Goal: Find specific page/section: Find specific page/section

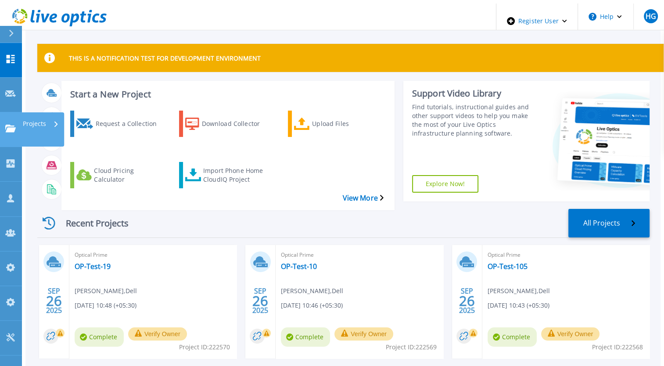
click at [13, 125] on icon at bounding box center [10, 128] width 11 height 7
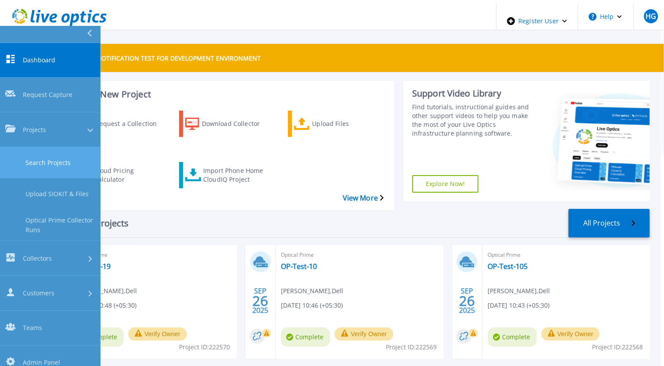
click at [42, 147] on link "Search Projects" at bounding box center [50, 162] width 100 height 31
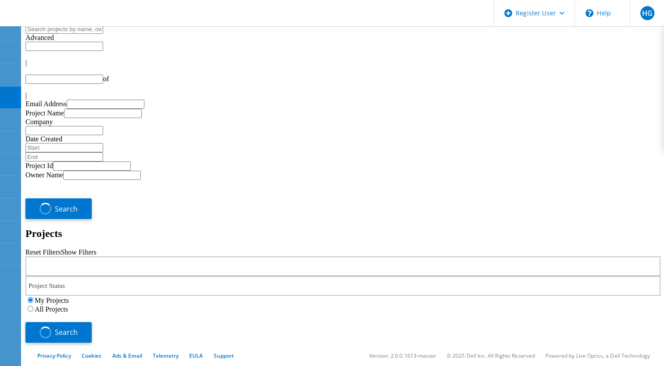
type input "1"
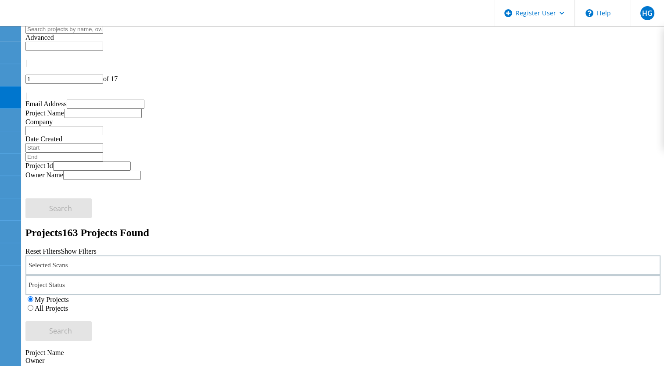
click at [68, 304] on label "All Projects" at bounding box center [51, 307] width 33 height 7
click at [33, 305] on input "All Projects" at bounding box center [31, 308] width 6 height 6
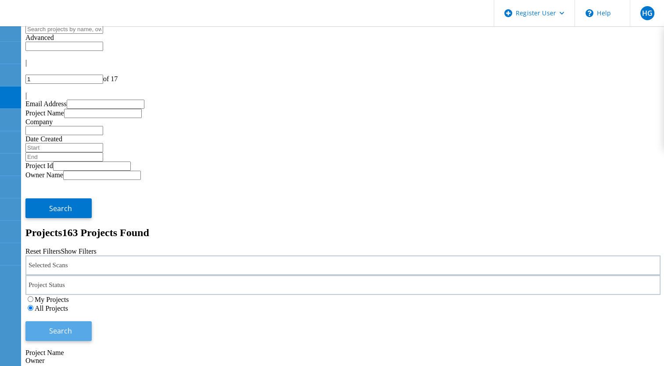
click at [72, 326] on span "Search" at bounding box center [60, 331] width 23 height 10
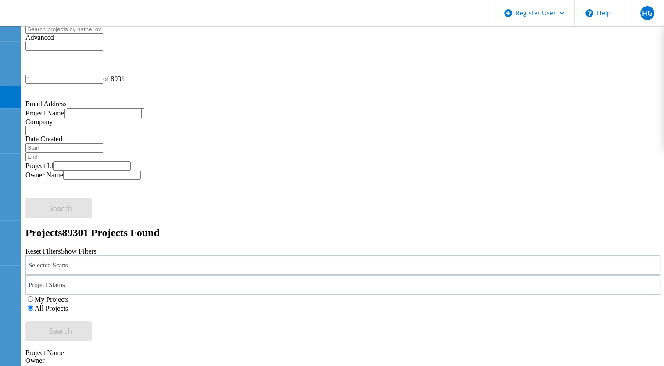
click at [149, 255] on div "Selected Scans" at bounding box center [342, 265] width 635 height 20
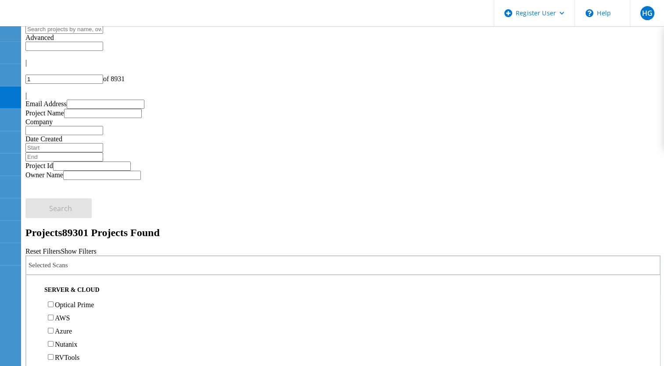
click at [73, 301] on label "Optical Prime" at bounding box center [74, 304] width 39 height 7
click at [54, 301] on input "Optical Prime" at bounding box center [51, 304] width 6 height 6
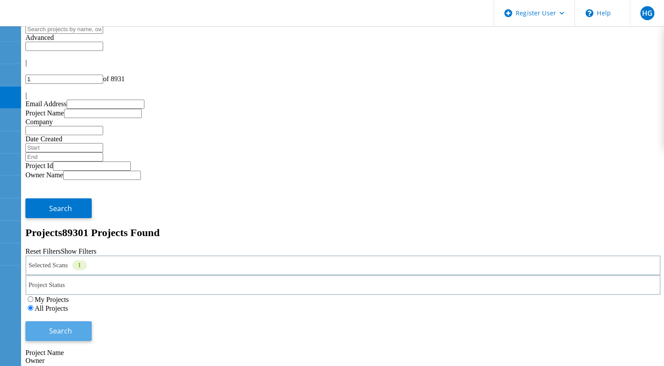
click at [92, 321] on button "Search" at bounding box center [58, 331] width 66 height 20
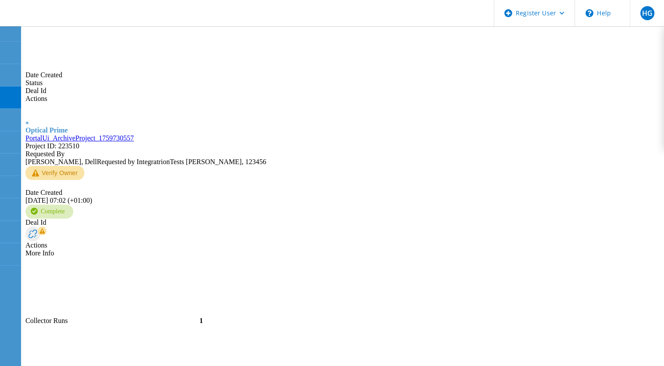
scroll to position [466, 0]
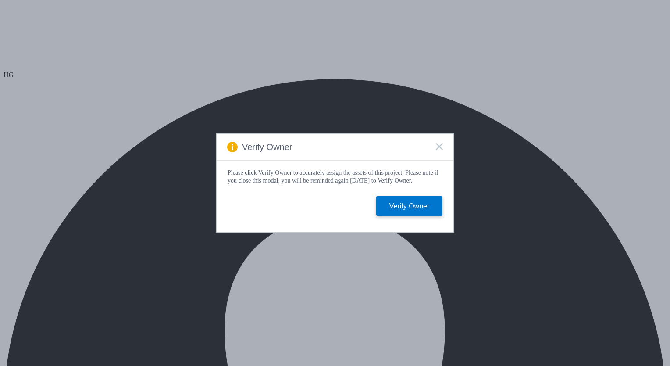
click at [442, 147] on rect at bounding box center [439, 146] width 7 height 7
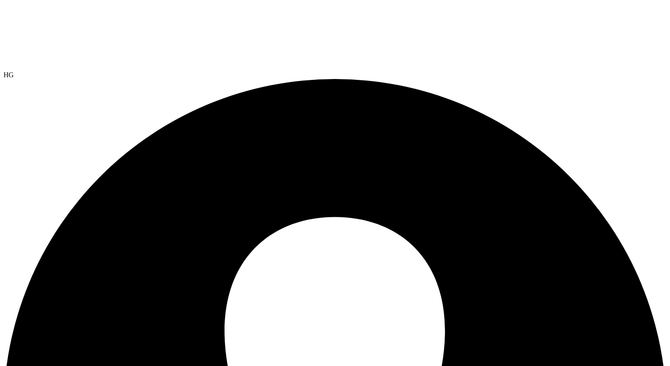
scroll to position [219, 0]
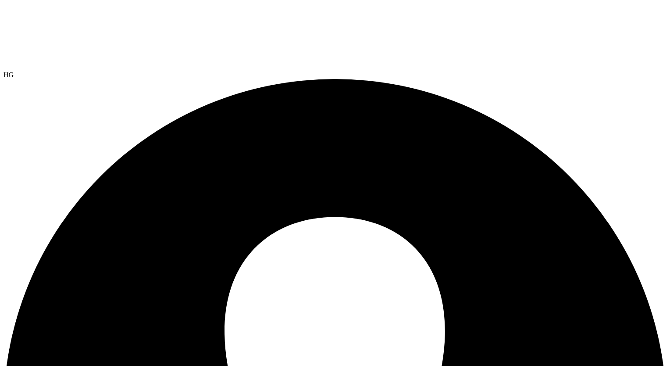
scroll to position [0, 0]
select select "USD"
